Goal: Information Seeking & Learning: Learn about a topic

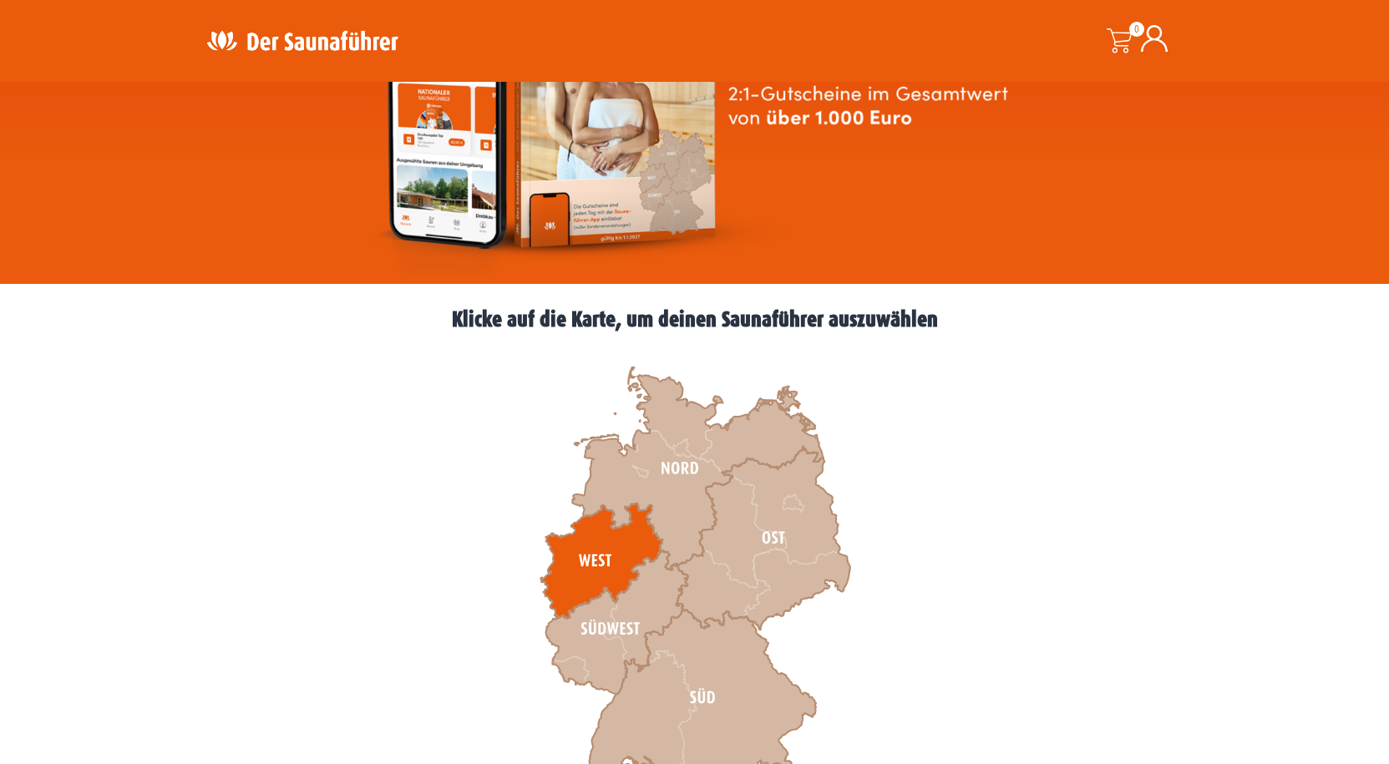
click at [599, 557] on icon at bounding box center [601, 561] width 122 height 115
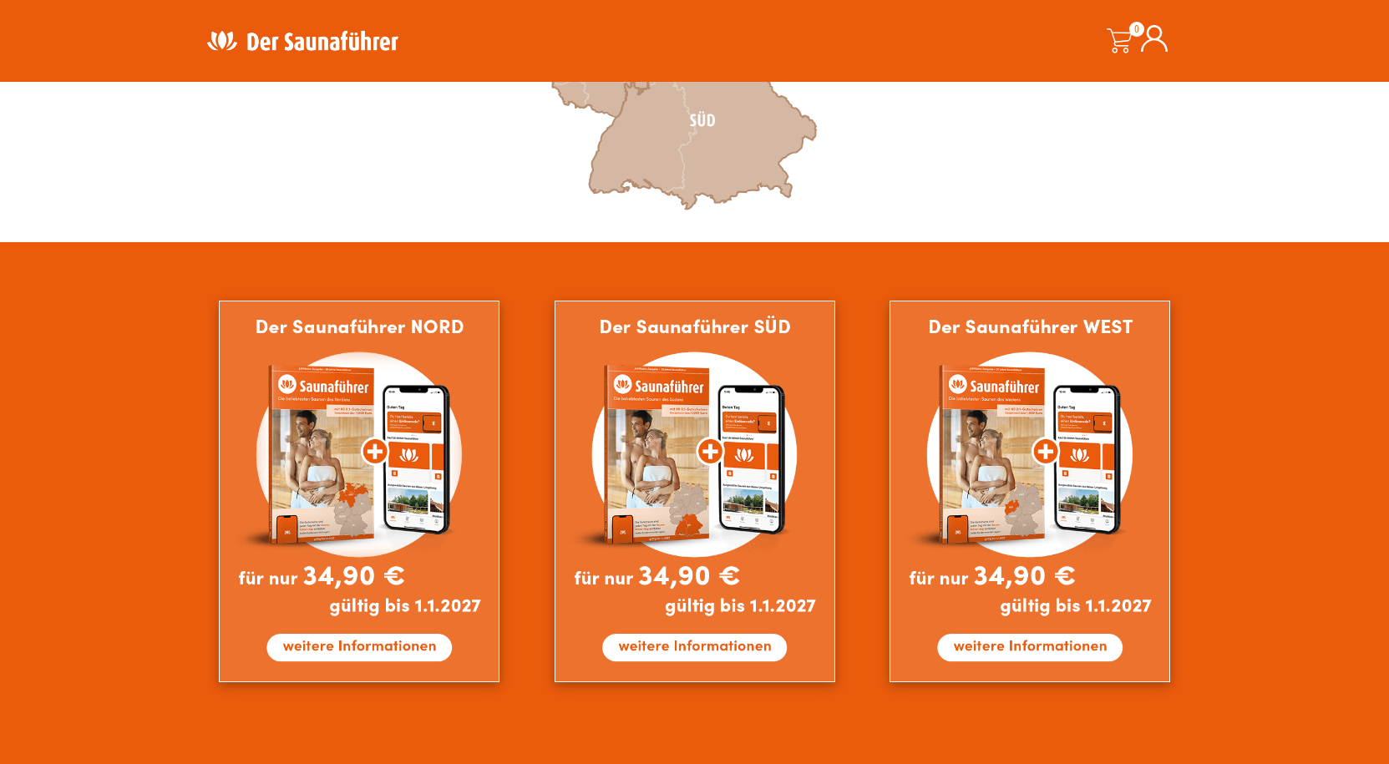
scroll to position [835, 0]
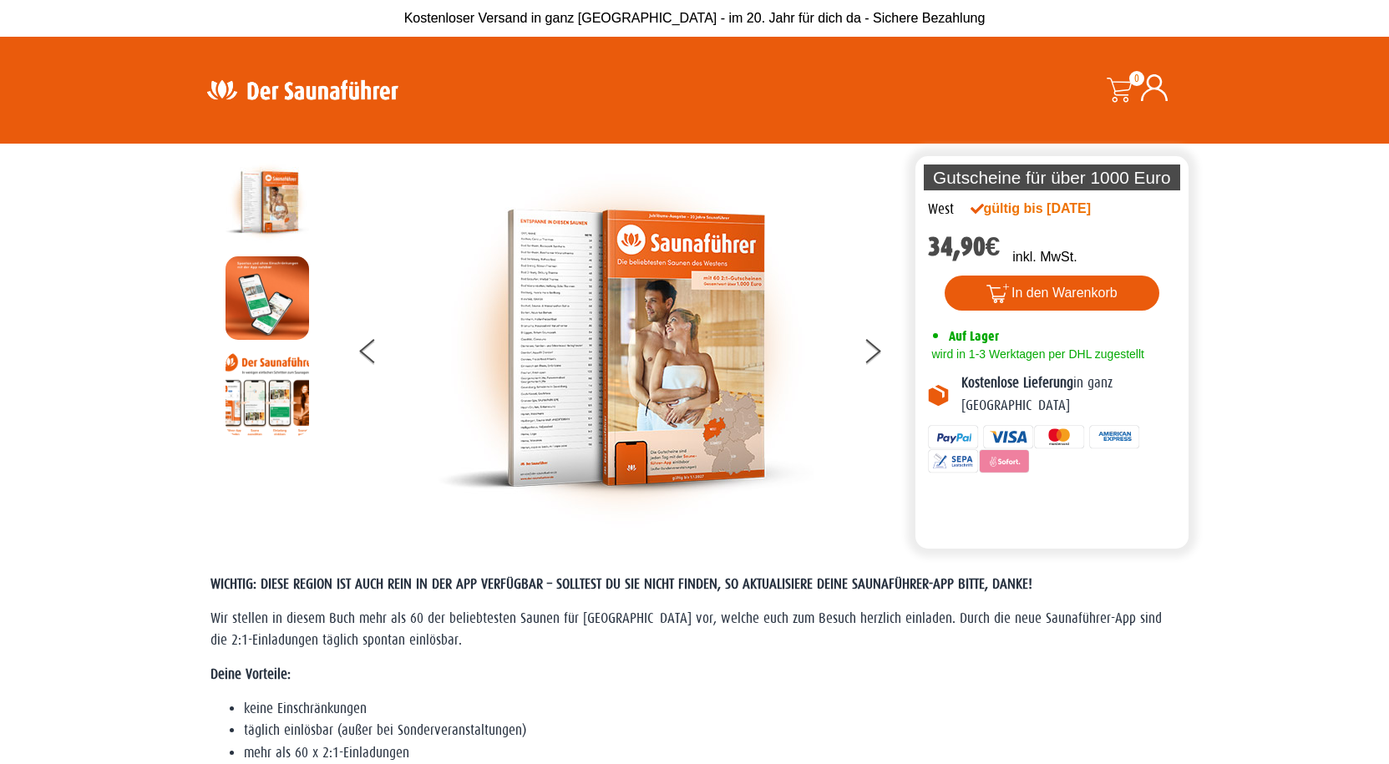
click at [539, 327] on img at bounding box center [626, 348] width 376 height 376
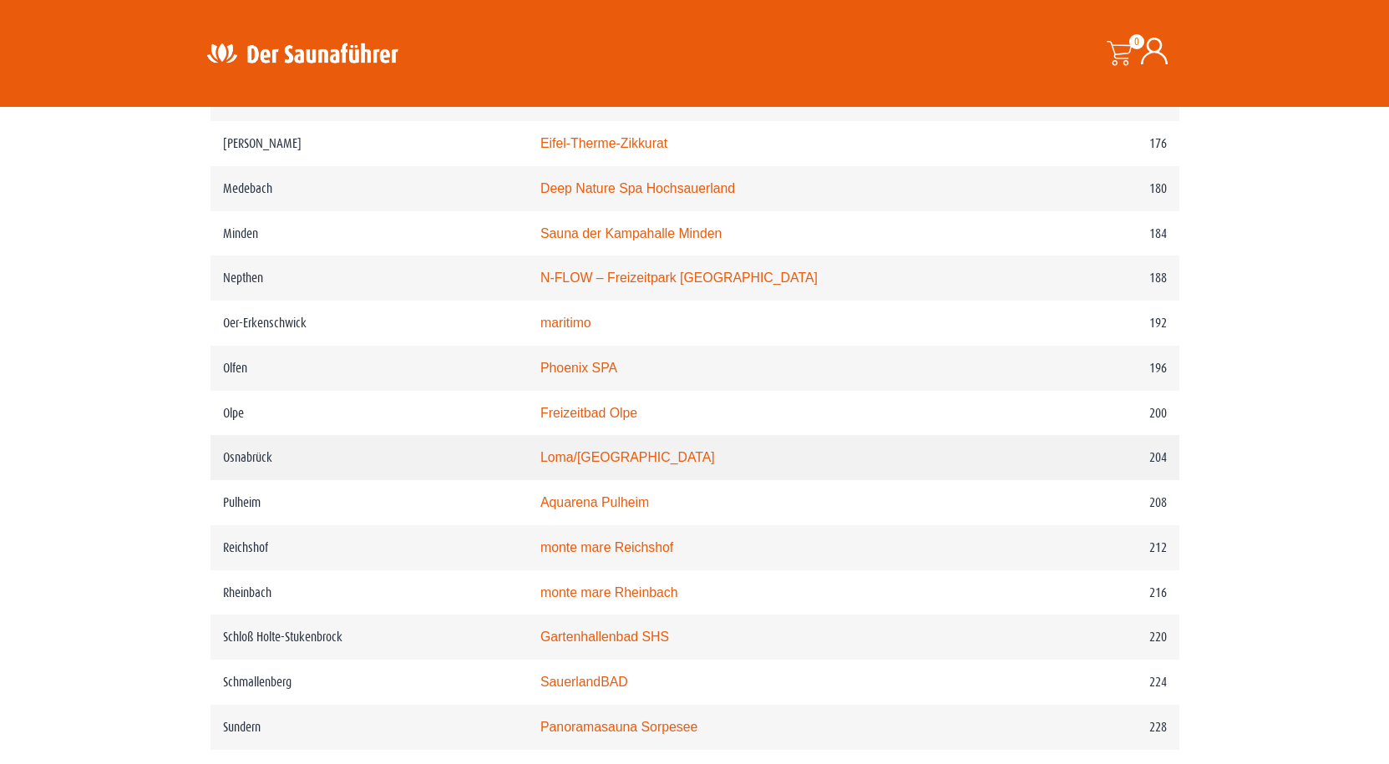
scroll to position [2589, 0]
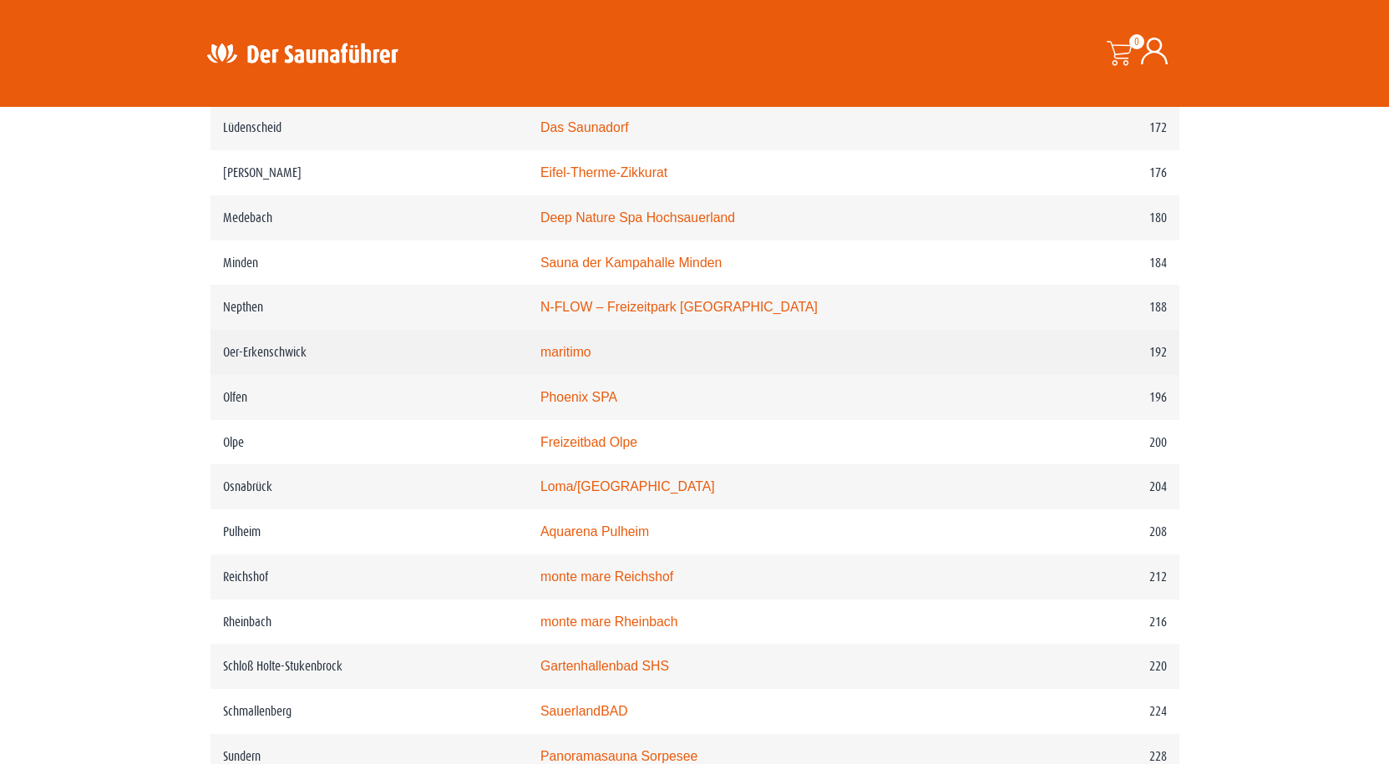
click at [591, 359] on link "maritimo" at bounding box center [565, 352] width 51 height 14
click at [590, 359] on link "maritimo" at bounding box center [565, 352] width 51 height 14
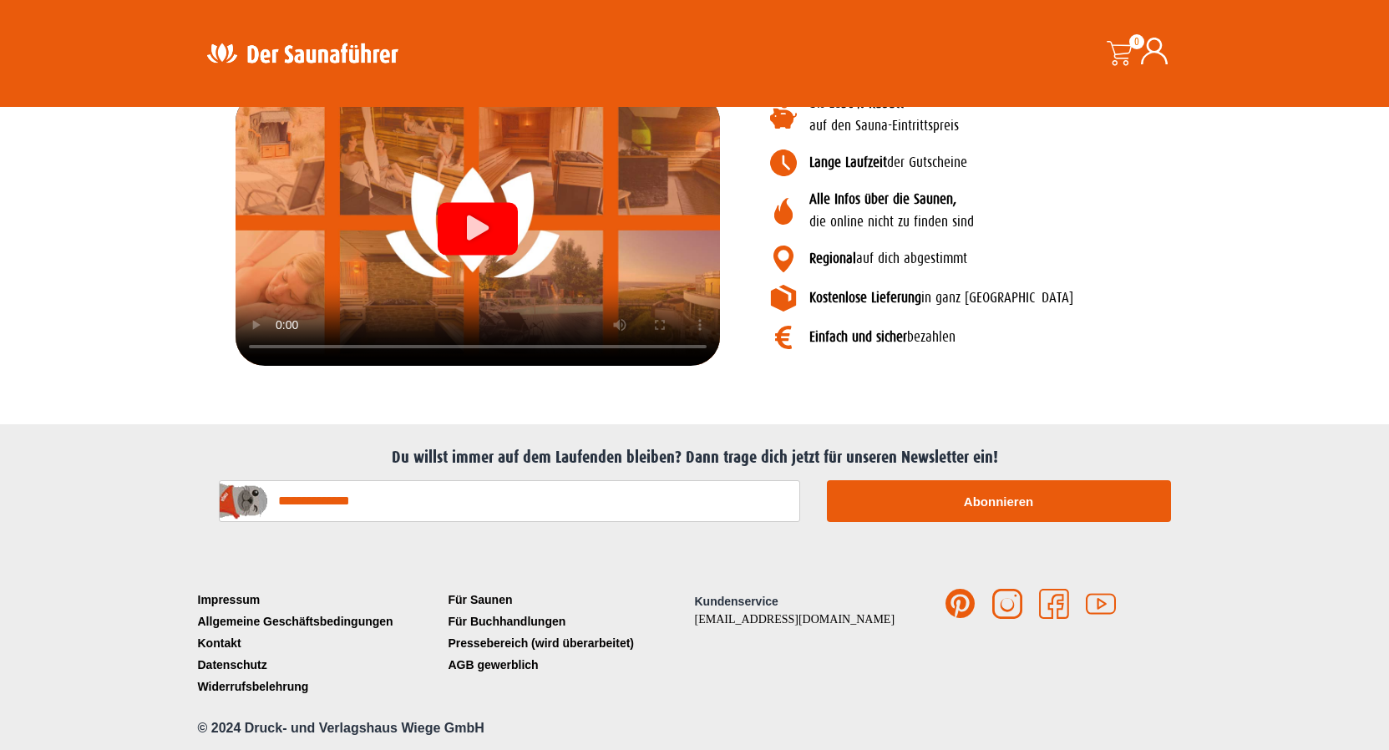
scroll to position [9184, 0]
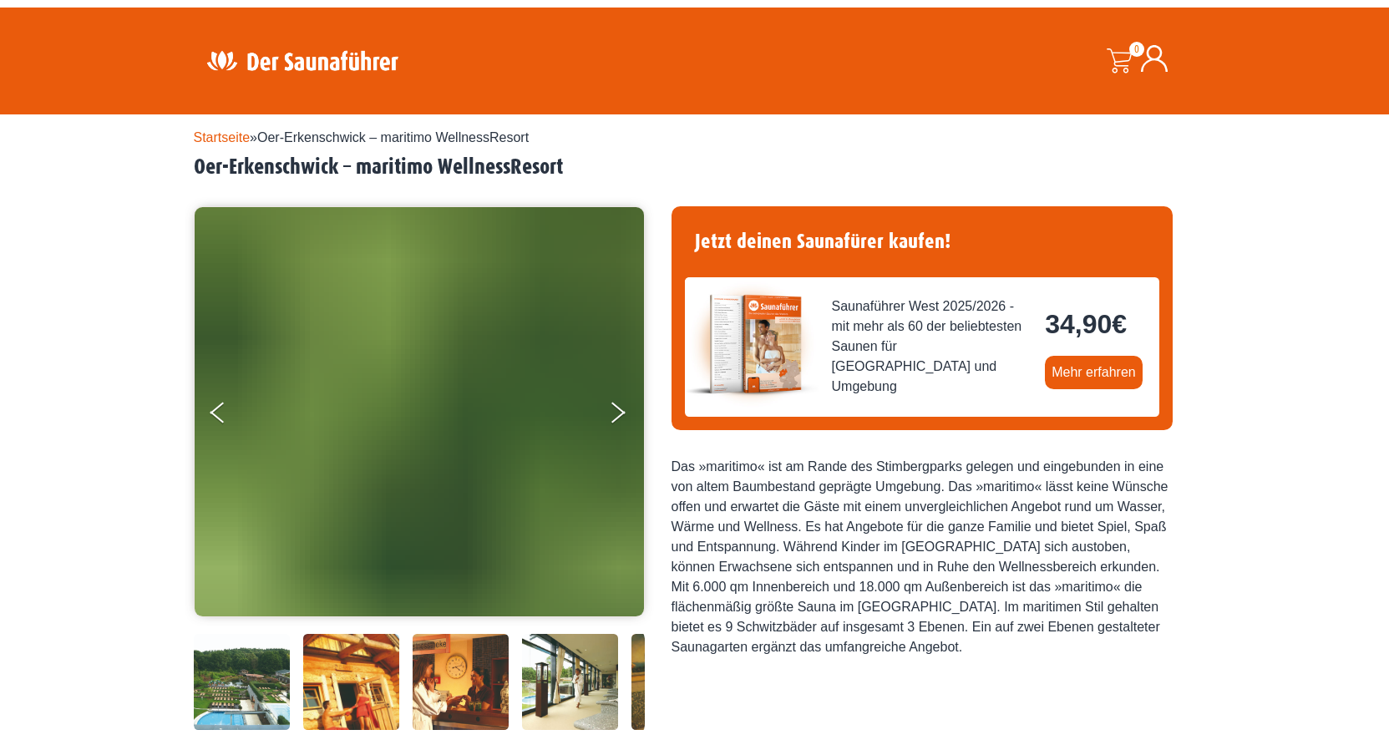
scroll to position [0, 0]
